Goal: Check status: Check status

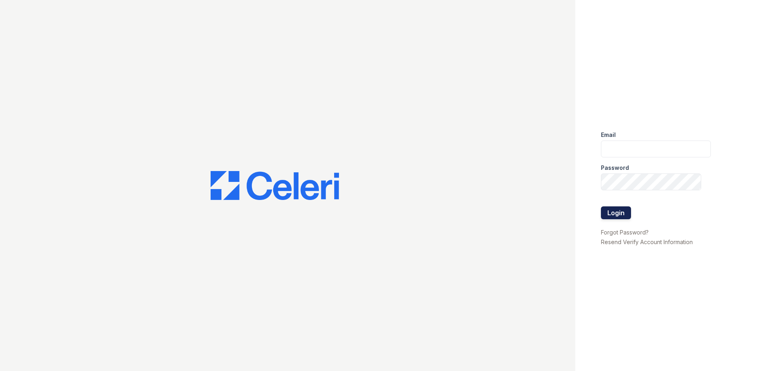
type input "ArriveMinnetonka@trinity-PM.com"
click at [608, 212] on button "Login" at bounding box center [616, 212] width 30 height 13
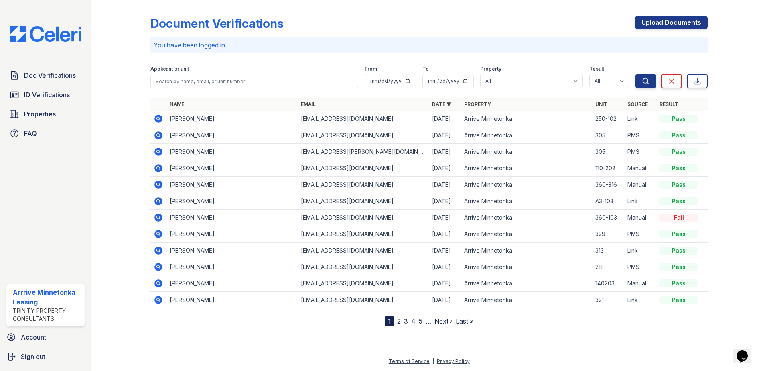
click at [134, 157] on div at bounding box center [127, 164] width 47 height 322
click at [159, 118] on icon at bounding box center [159, 119] width 10 height 10
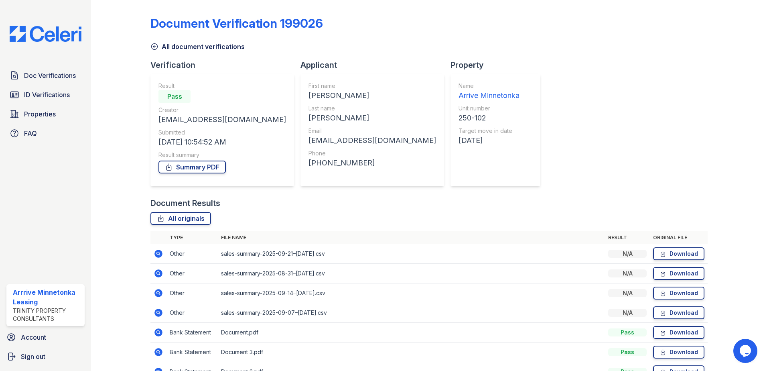
click at [109, 156] on div at bounding box center [127, 196] width 47 height 386
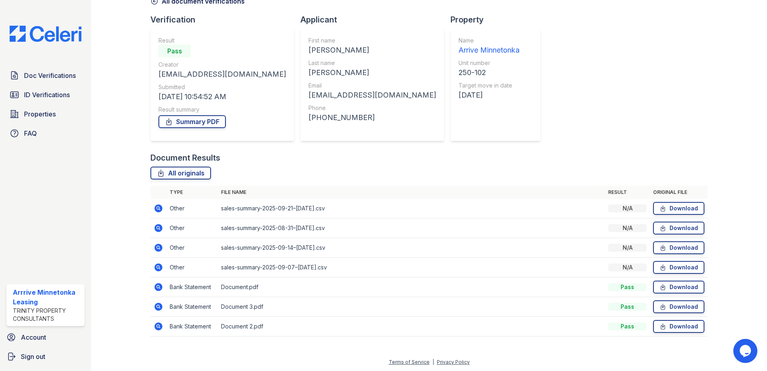
scroll to position [46, 0]
click at [156, 324] on icon at bounding box center [159, 325] width 10 height 10
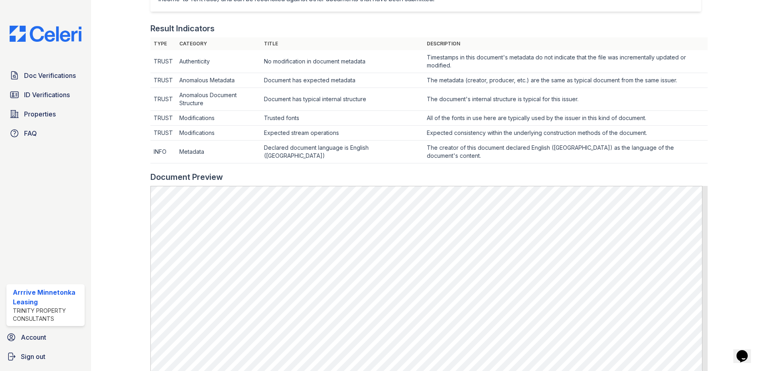
scroll to position [241, 0]
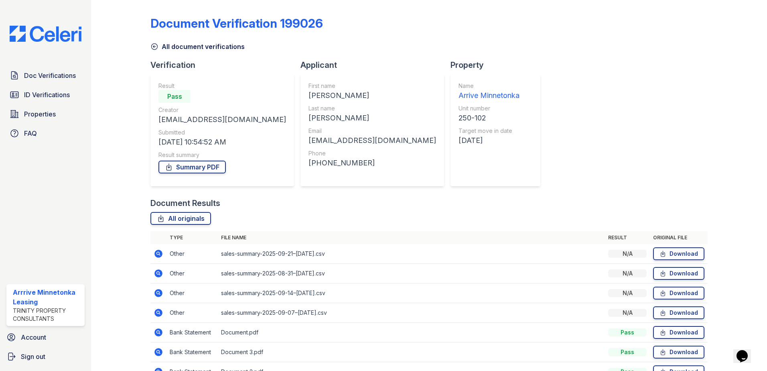
scroll to position [46, 0]
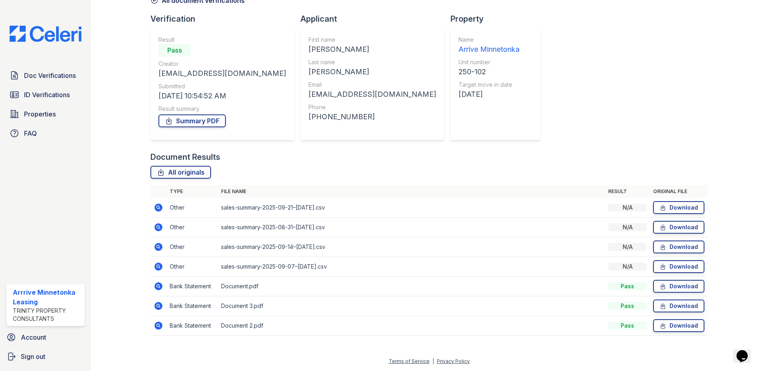
click at [155, 301] on icon at bounding box center [159, 306] width 10 height 10
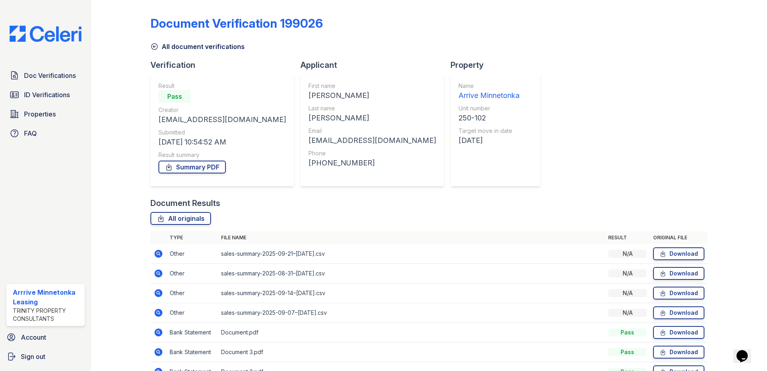
click at [160, 311] on icon at bounding box center [158, 312] width 8 height 8
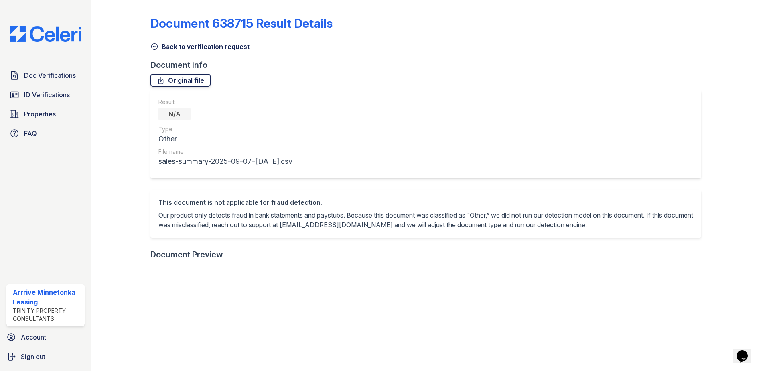
click at [189, 85] on link "Original file" at bounding box center [180, 80] width 60 height 13
drag, startPoint x: 419, startPoint y: 84, endPoint x: 404, endPoint y: 84, distance: 15.2
click at [419, 84] on div "Original file" at bounding box center [428, 80] width 557 height 13
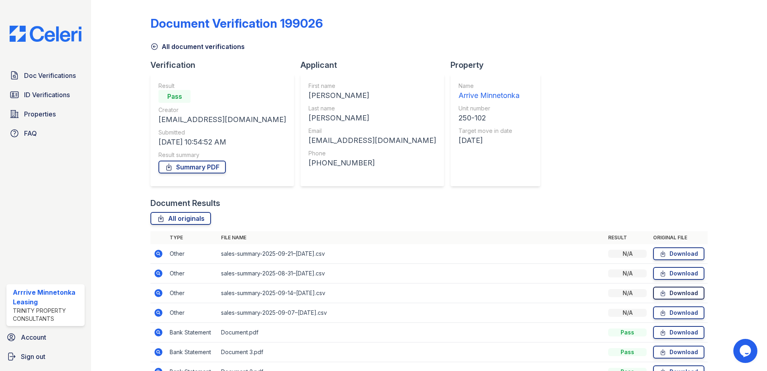
click at [677, 291] on link "Download" at bounding box center [678, 292] width 51 height 13
click at [608, 205] on div "Document Results" at bounding box center [428, 202] width 557 height 11
click at [564, 133] on div "Document Verification 199026 All document verifications Verification Result Pas…" at bounding box center [428, 196] width 557 height 386
click at [599, 178] on div "Document Verification 199026 All document verifications Verification Result Pas…" at bounding box center [428, 196] width 557 height 386
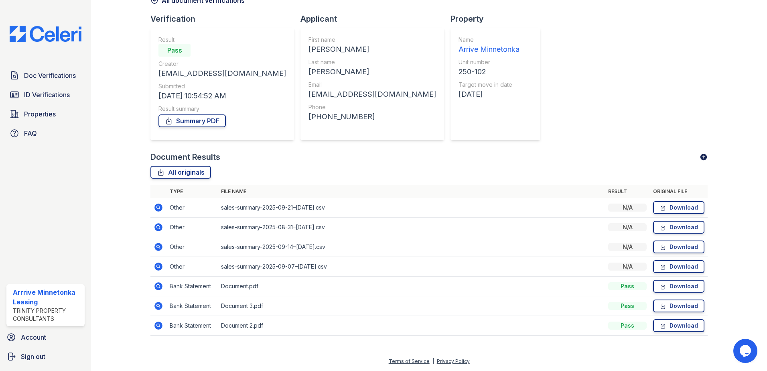
click at [160, 287] on icon at bounding box center [158, 286] width 8 height 8
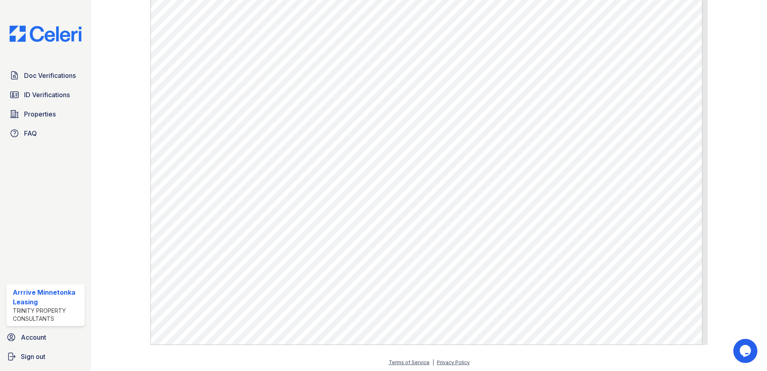
scroll to position [439, 0]
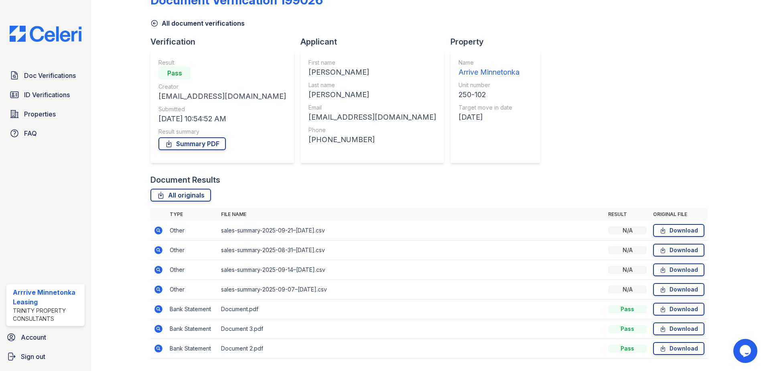
scroll to position [46, 0]
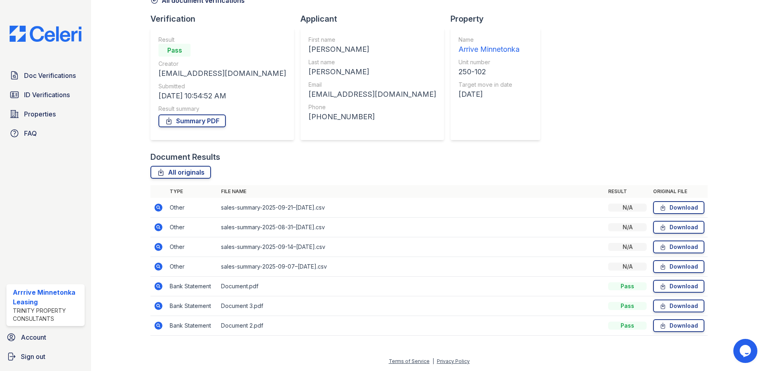
click at [160, 325] on icon at bounding box center [158, 325] width 8 height 8
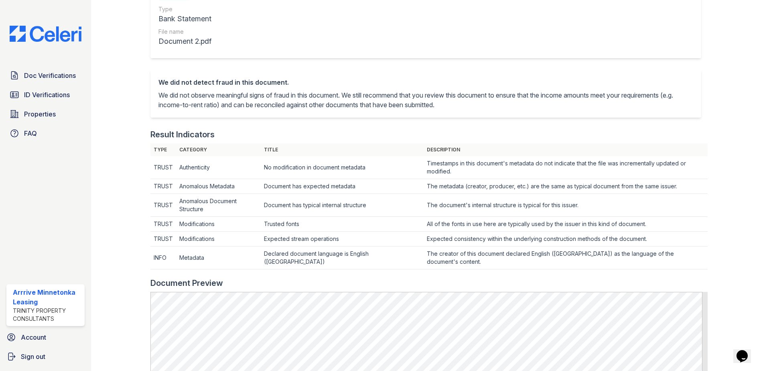
scroll to position [281, 0]
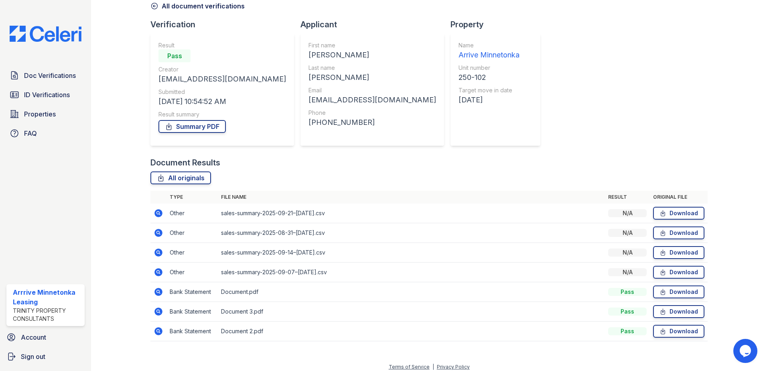
scroll to position [46, 0]
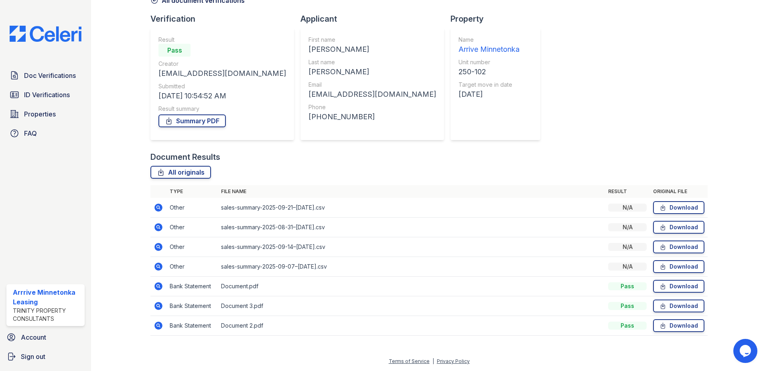
click at [158, 287] on icon at bounding box center [158, 286] width 8 height 8
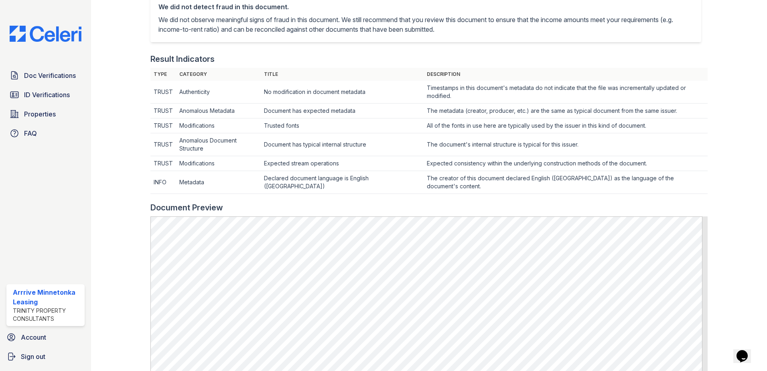
scroll to position [361, 0]
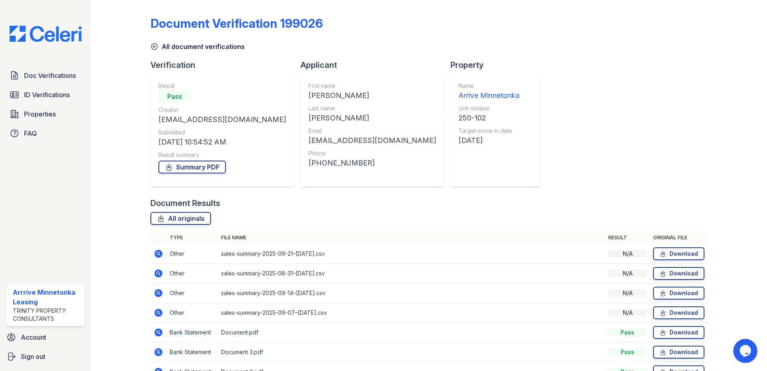
click at [574, 122] on div "Document Verification 199026 All document verifications Verification Result Pas…" at bounding box center [428, 196] width 557 height 386
click at [41, 75] on span "Doc Verifications" at bounding box center [50, 76] width 52 height 10
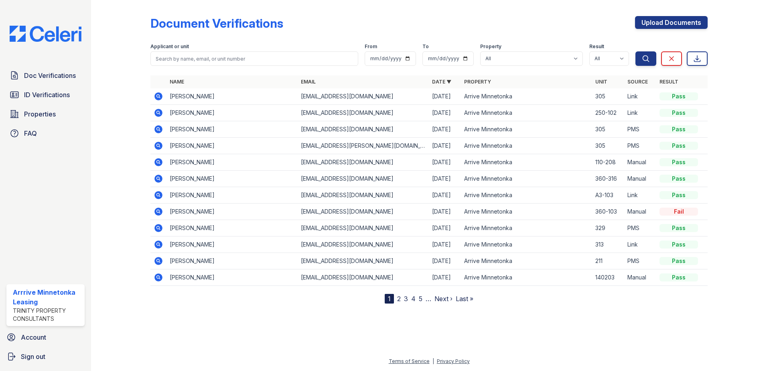
click at [160, 112] on icon at bounding box center [159, 113] width 10 height 10
